Goal: Complete application form

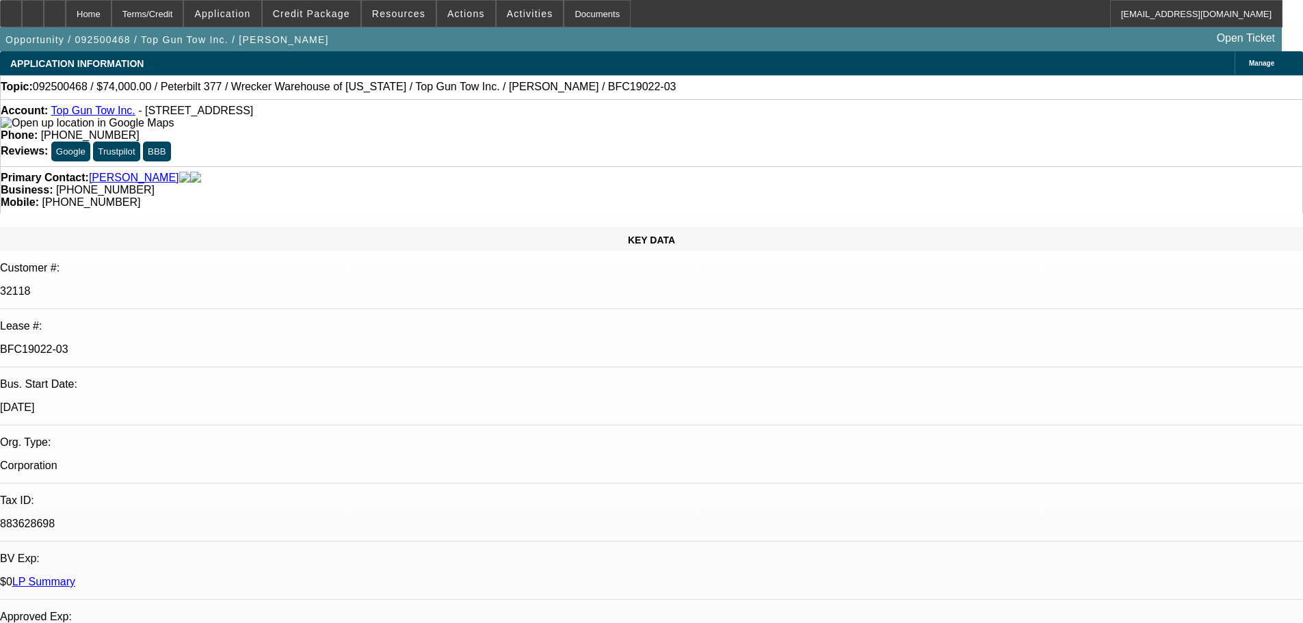
select select "0"
select select "2"
select select "0.1"
select select "4"
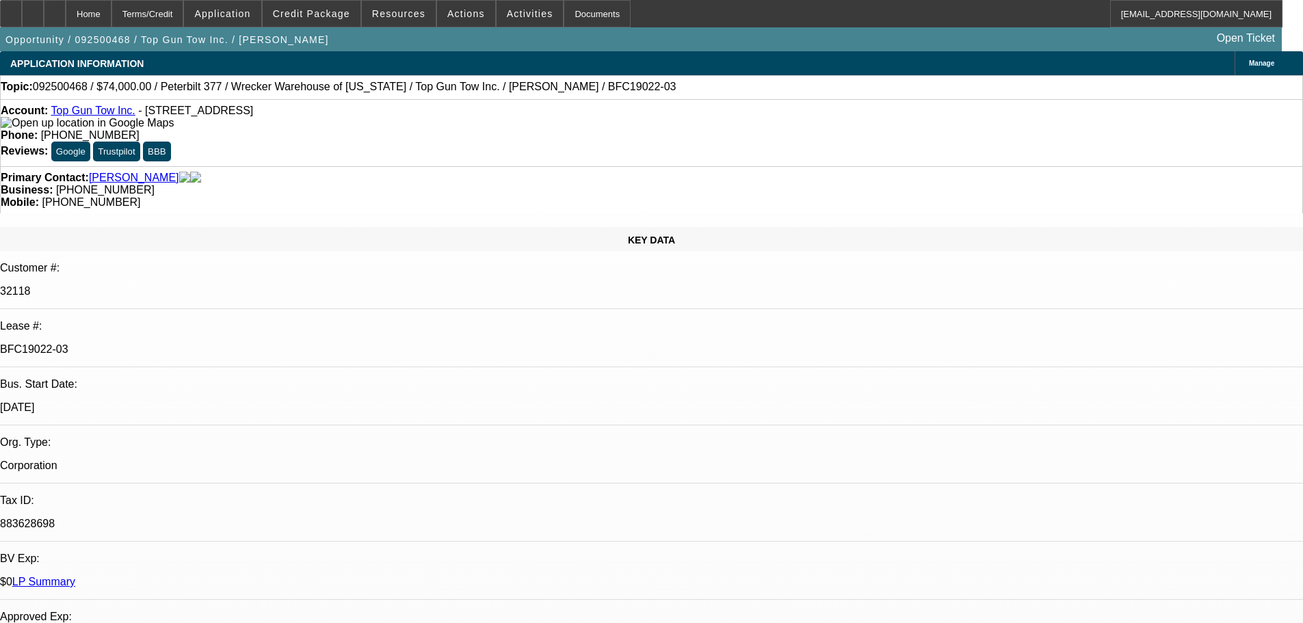
select select "0"
select select "2"
select select "0.1"
select select "4"
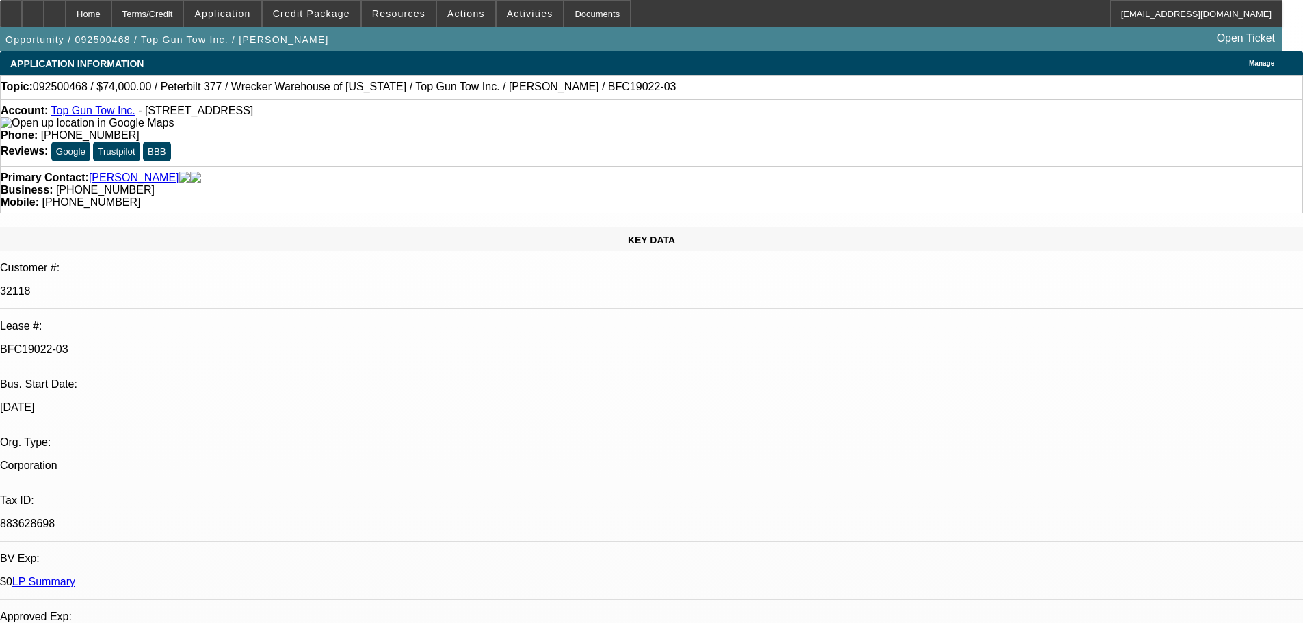
select select "0"
select select "2"
select select "0.1"
select select "4"
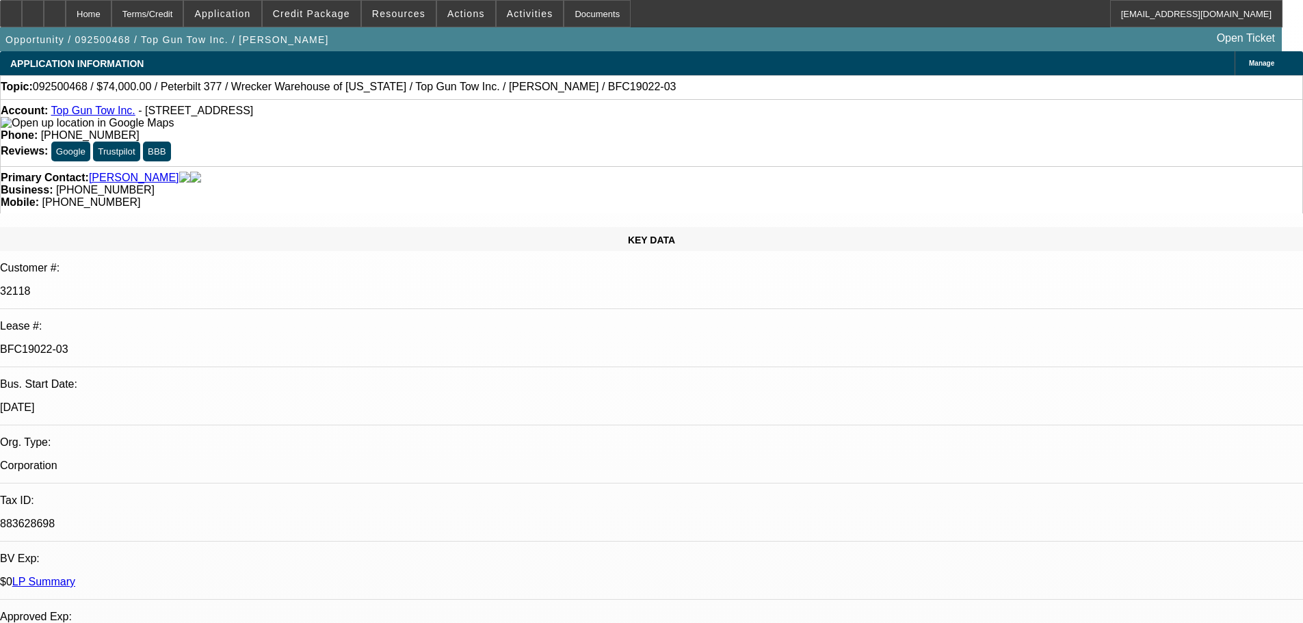
select select "0"
select select "2"
select select "0.1"
select select "4"
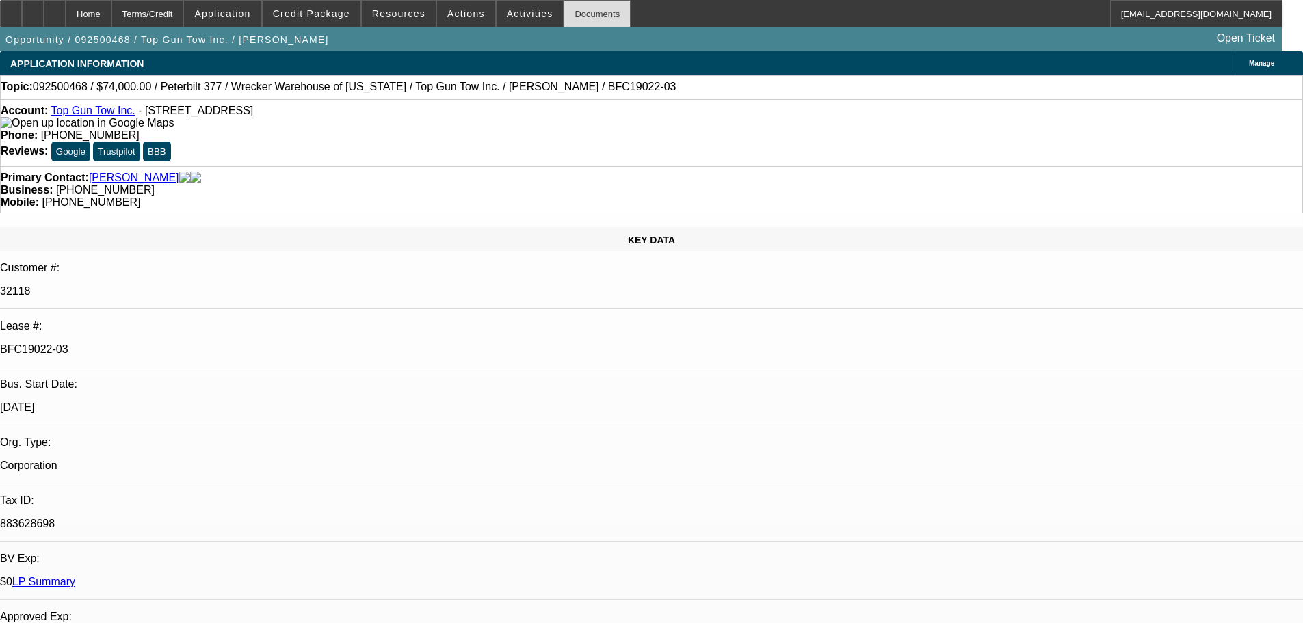
click at [563, 10] on div "Documents" at bounding box center [596, 13] width 67 height 27
